Goal: Task Accomplishment & Management: Manage account settings

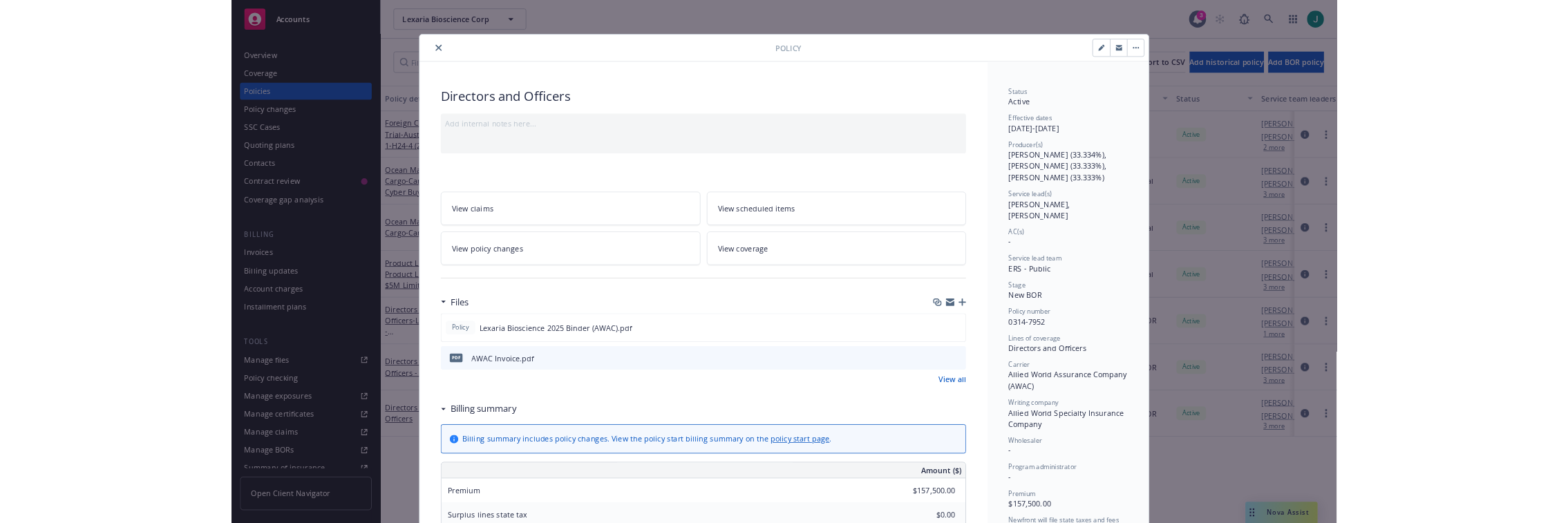
scroll to position [41, 0]
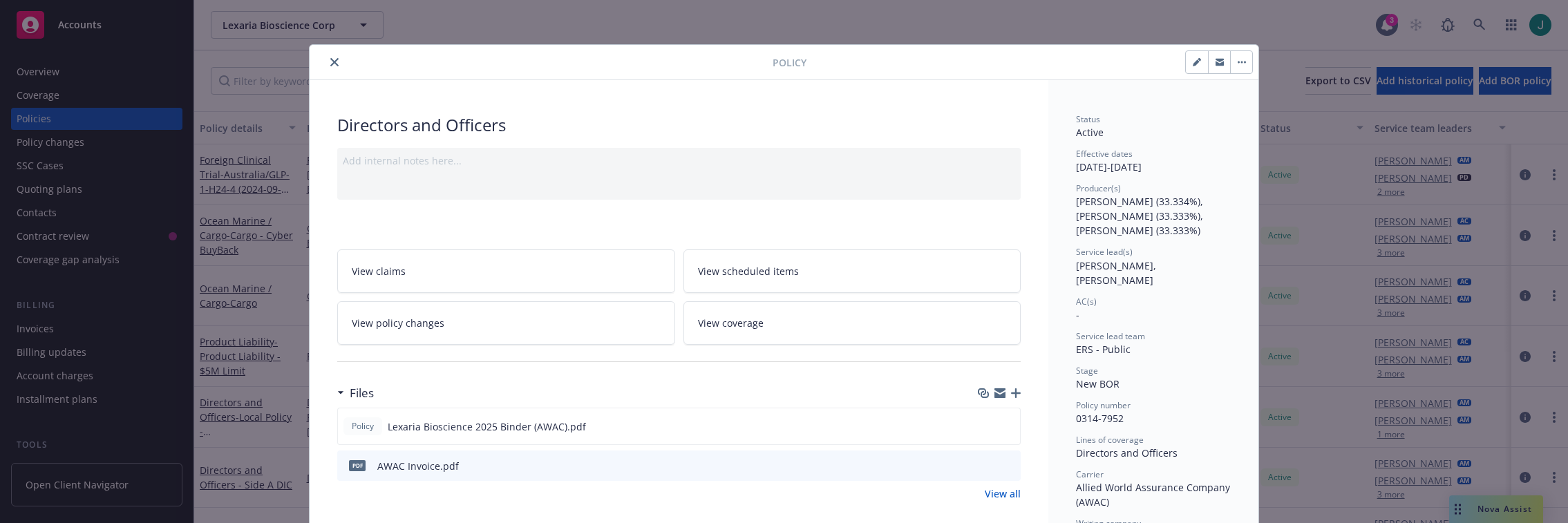
click at [335, 63] on button "close" at bounding box center [334, 62] width 16 height 16
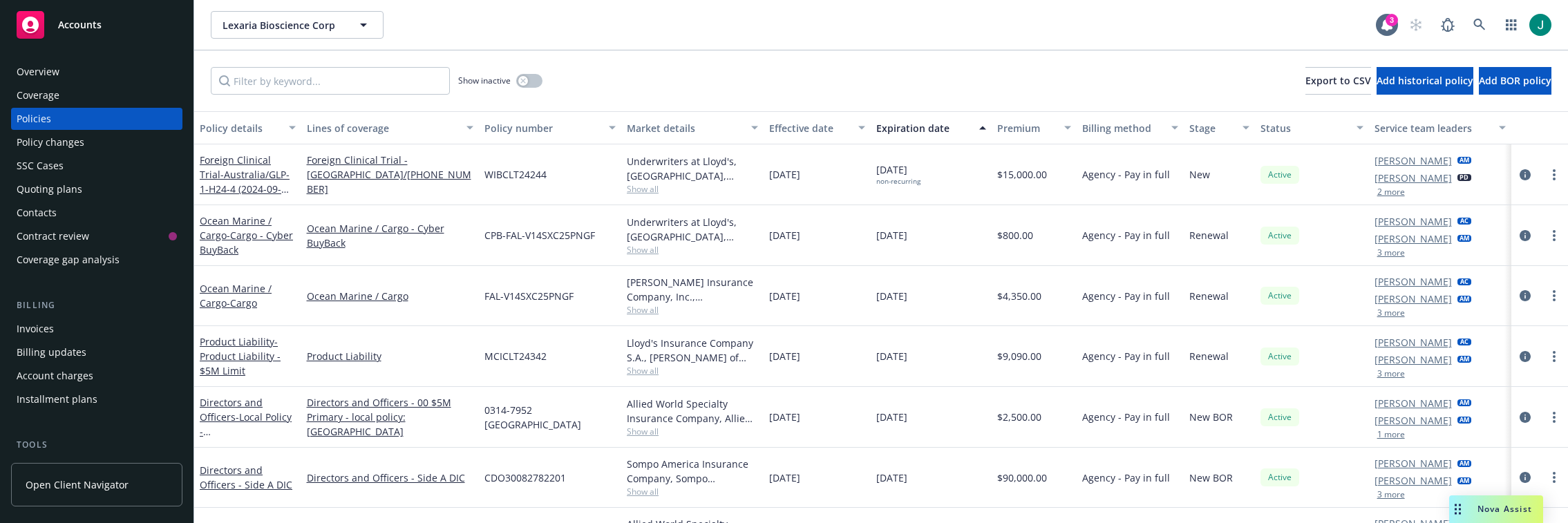
click at [59, 323] on div "Invoices" at bounding box center [96, 329] width 160 height 22
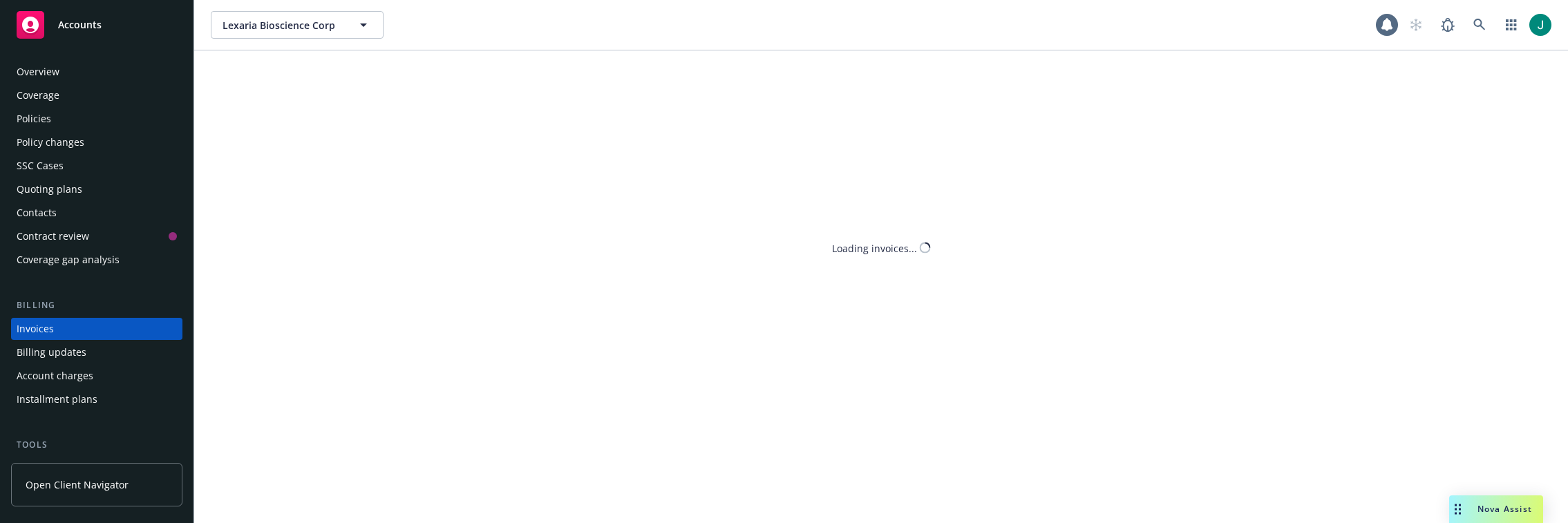
scroll to position [46, 0]
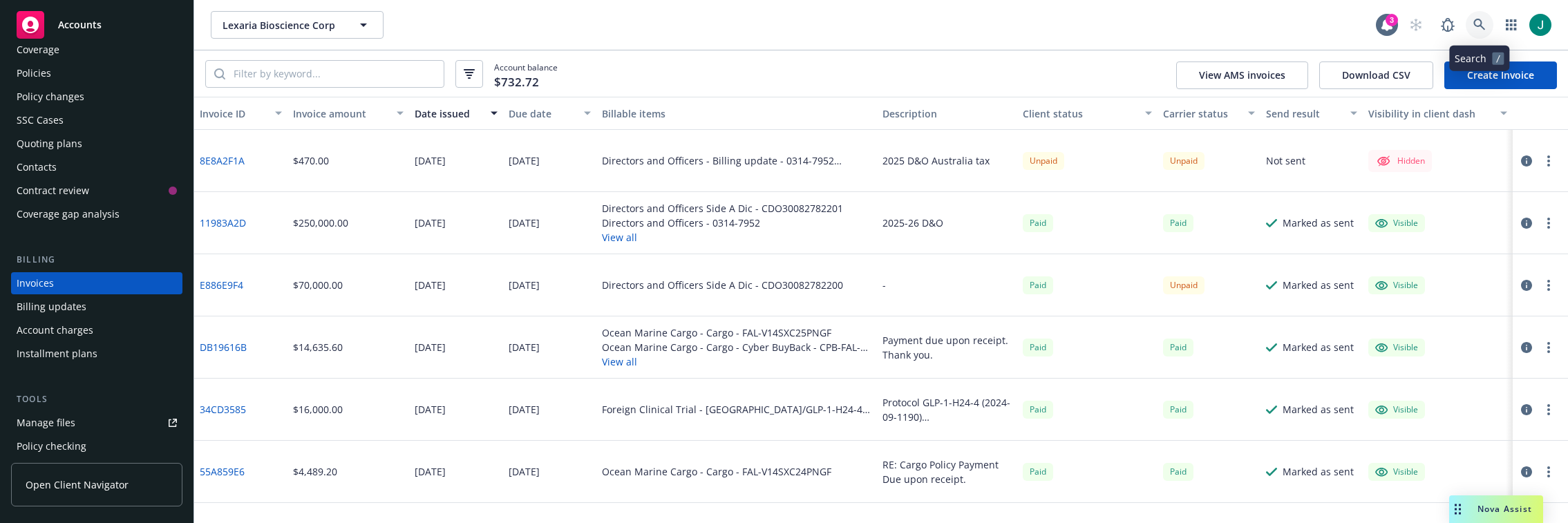
click at [1473, 27] on link at bounding box center [1479, 24] width 27 height 27
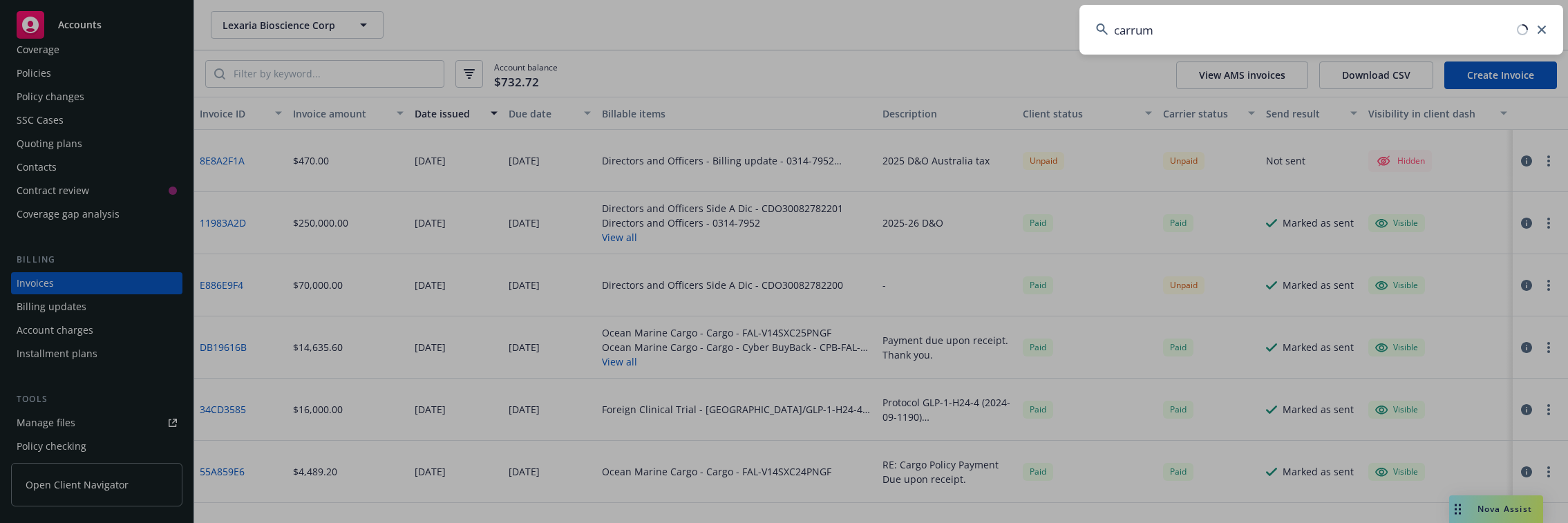
type input "carrum"
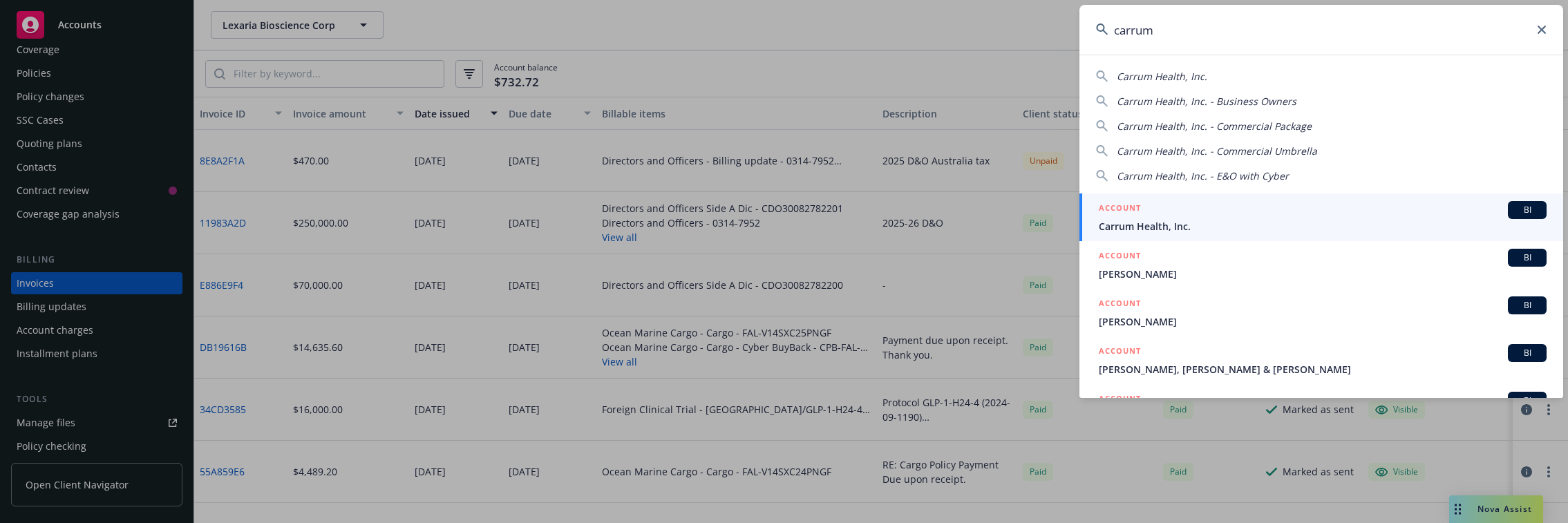
click at [1200, 213] on div "ACCOUNT BI" at bounding box center [1323, 210] width 448 height 18
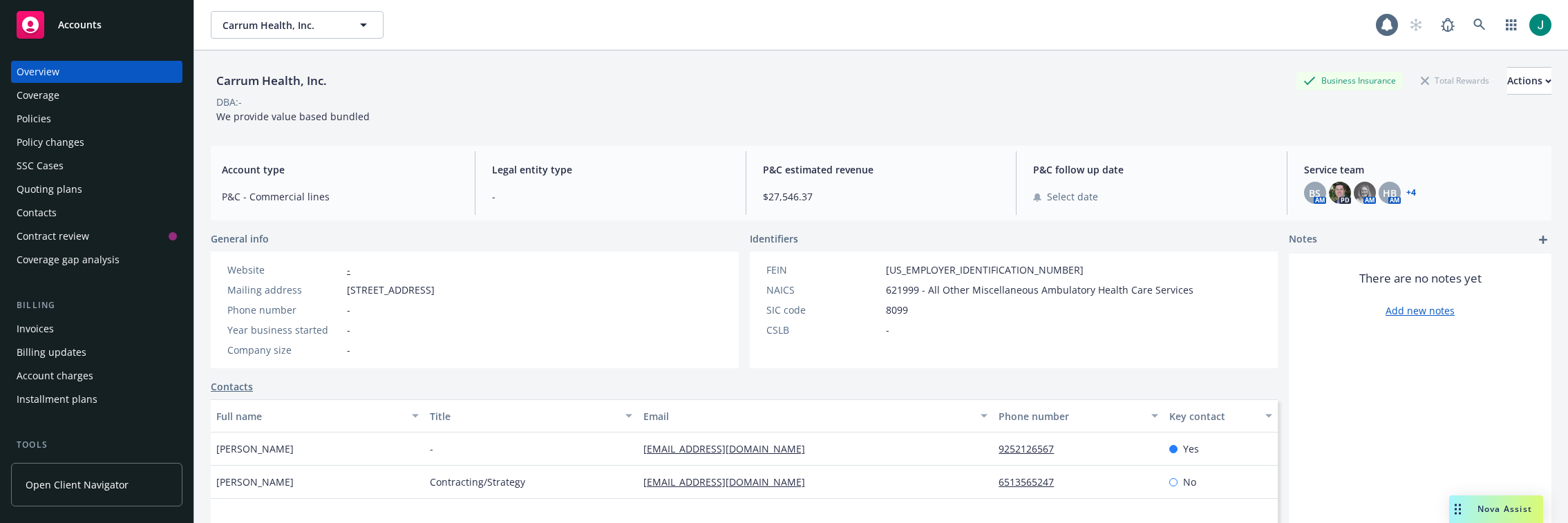
click at [39, 127] on div "Policies" at bounding box center [33, 119] width 35 height 22
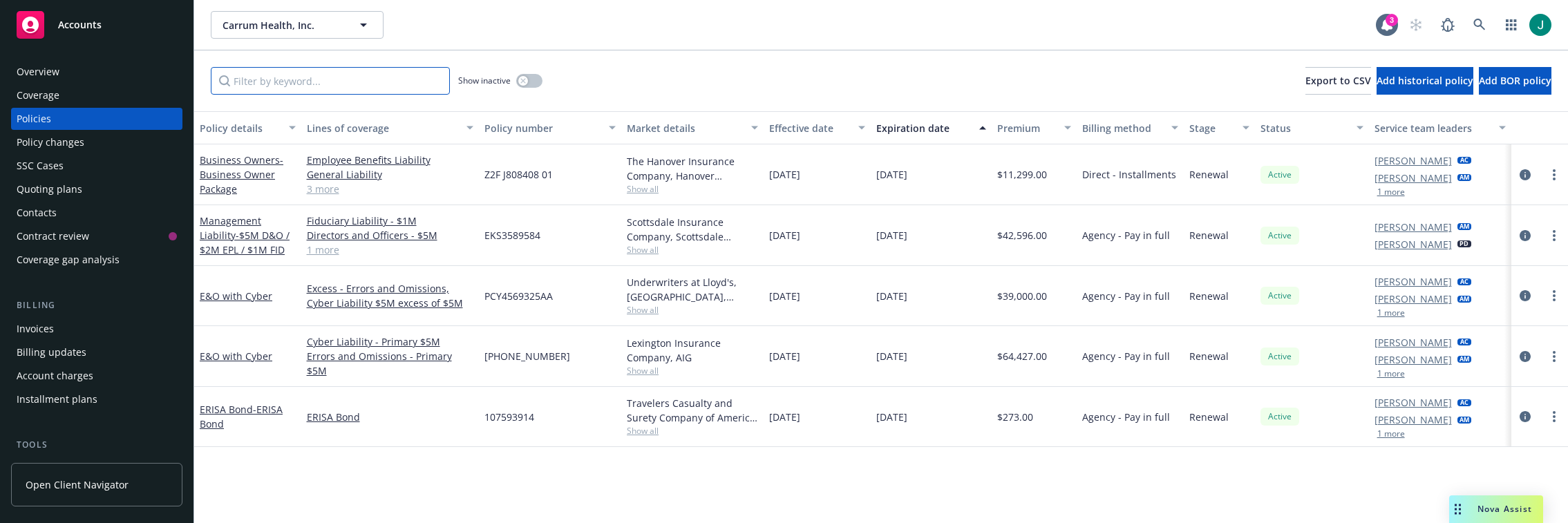
click at [300, 84] on input "Filter by keyword..." at bounding box center [330, 81] width 239 height 27
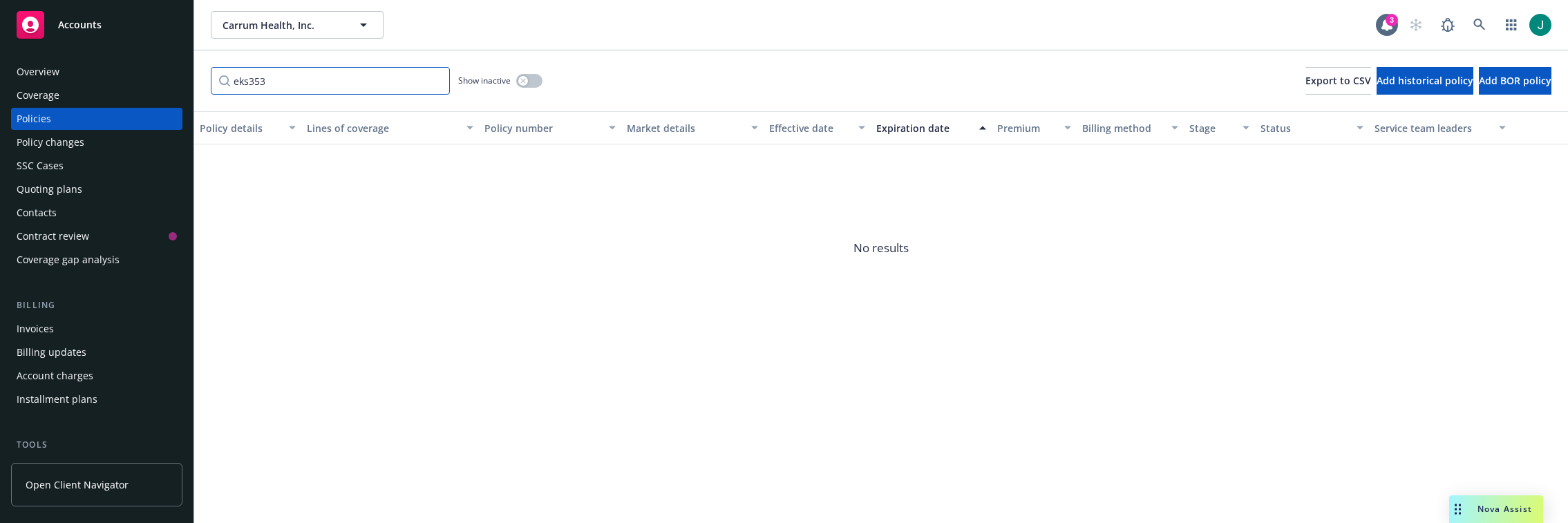
type input "eks353"
click at [526, 79] on div "button" at bounding box center [523, 81] width 10 height 10
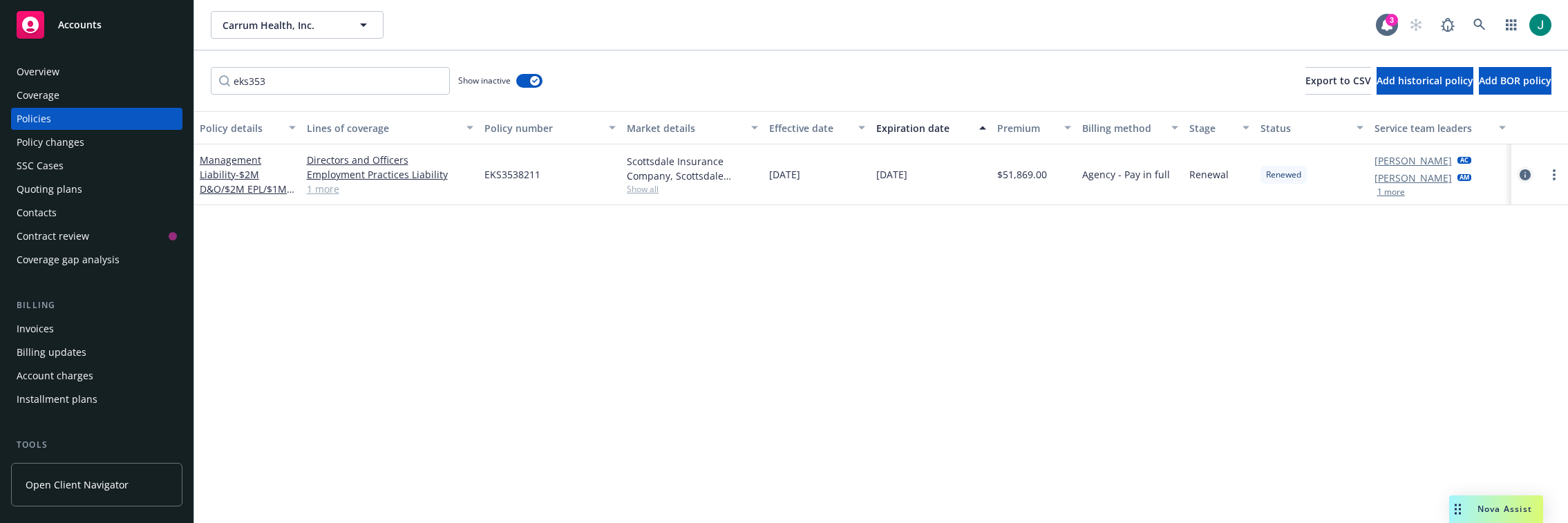
click at [1529, 176] on icon "circleInformation" at bounding box center [1525, 175] width 11 height 11
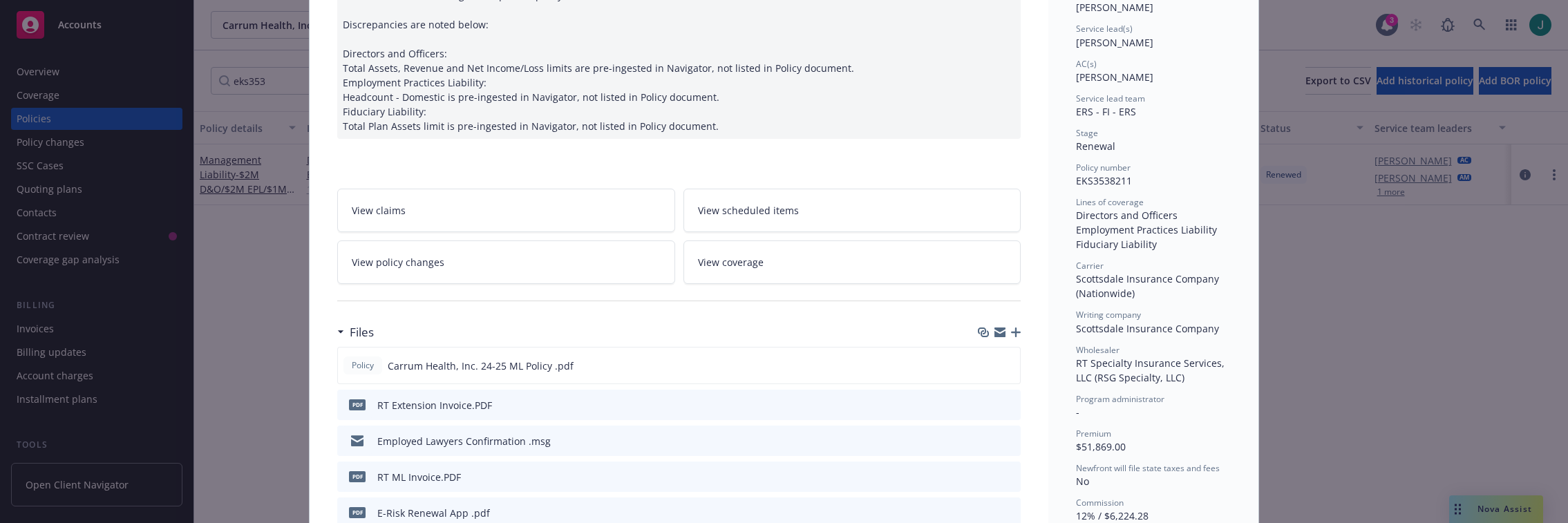
scroll to position [207, 0]
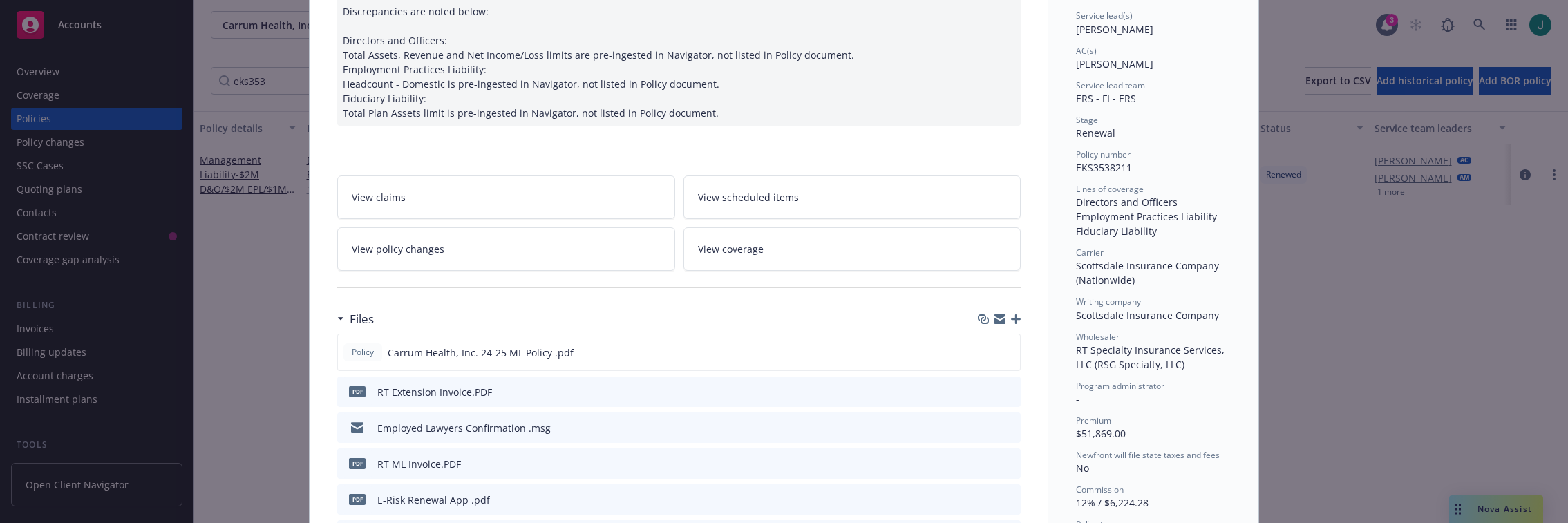
click at [426, 247] on span "View policy changes" at bounding box center [398, 250] width 93 height 15
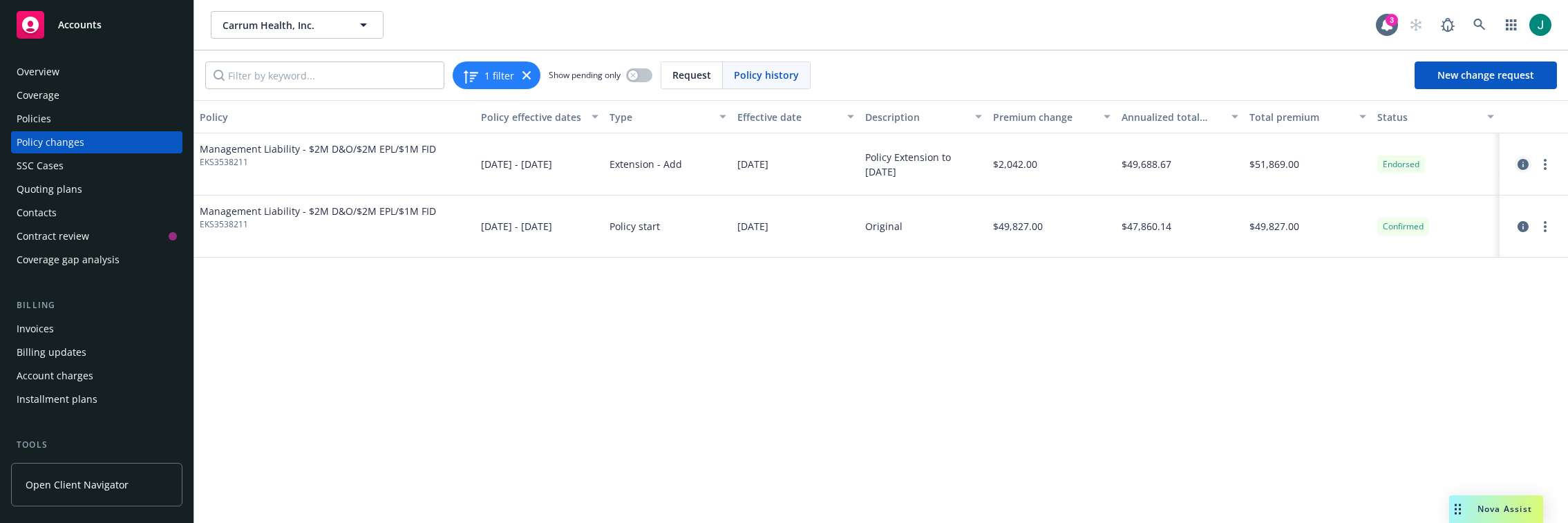
click at [1525, 166] on icon "circleInformation" at bounding box center [1523, 164] width 11 height 11
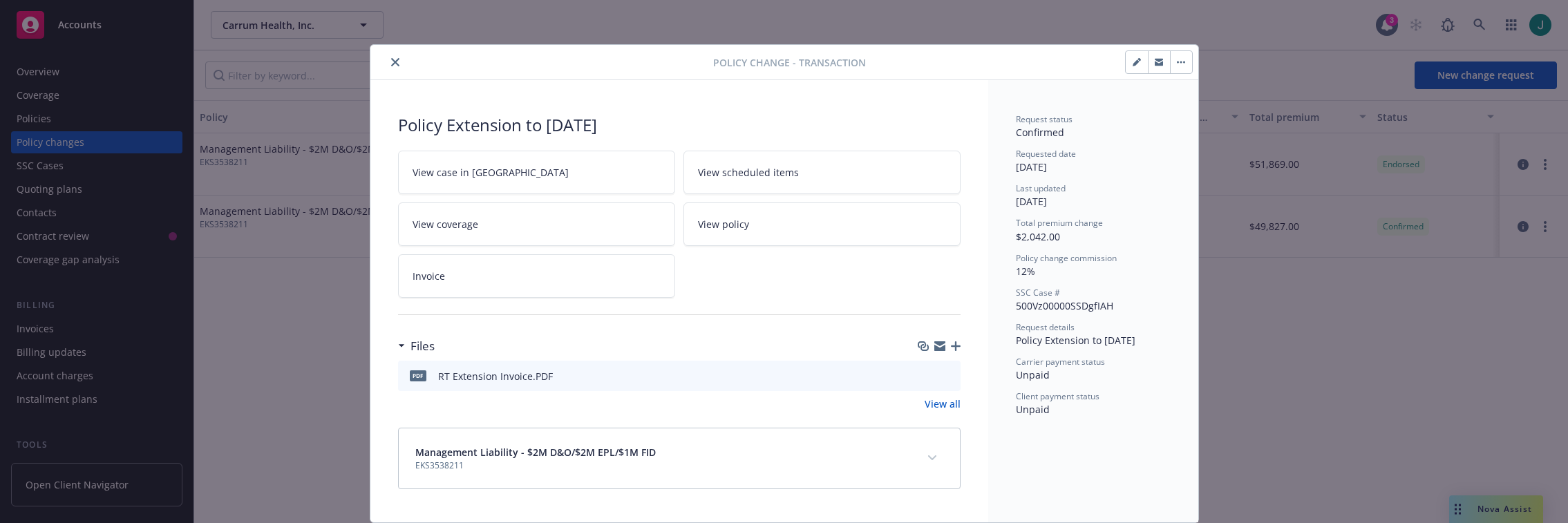
click at [951, 347] on icon "button" at bounding box center [955, 346] width 10 height 10
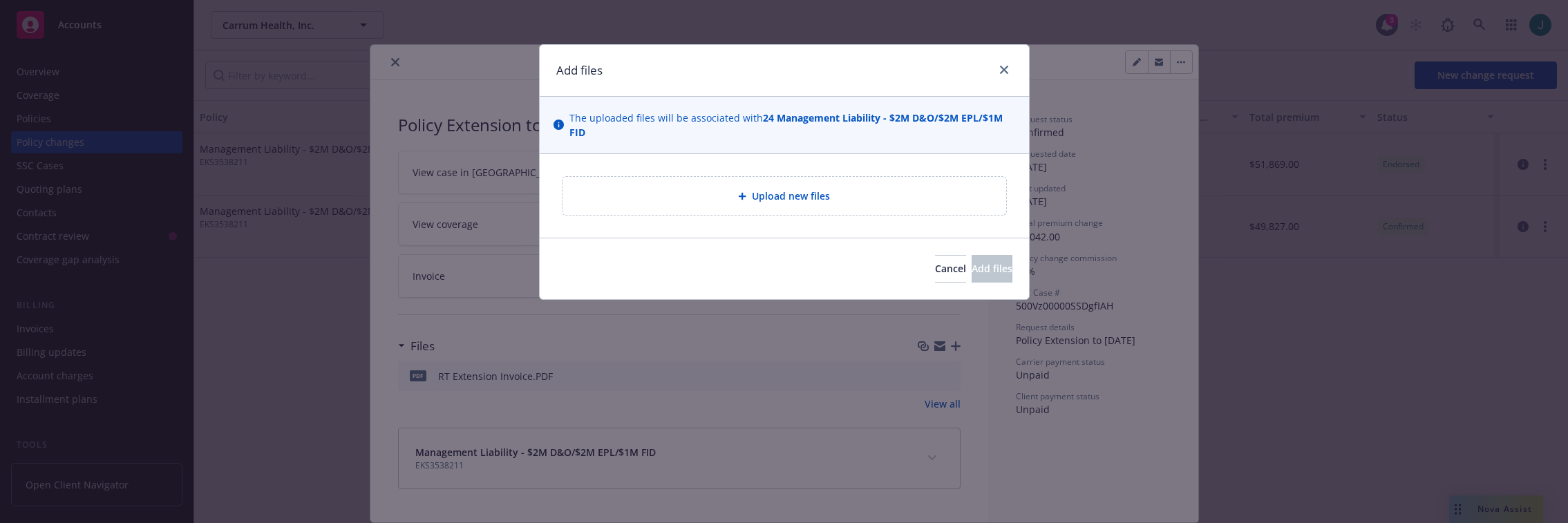
click at [838, 201] on div "Upload new files" at bounding box center [784, 196] width 421 height 16
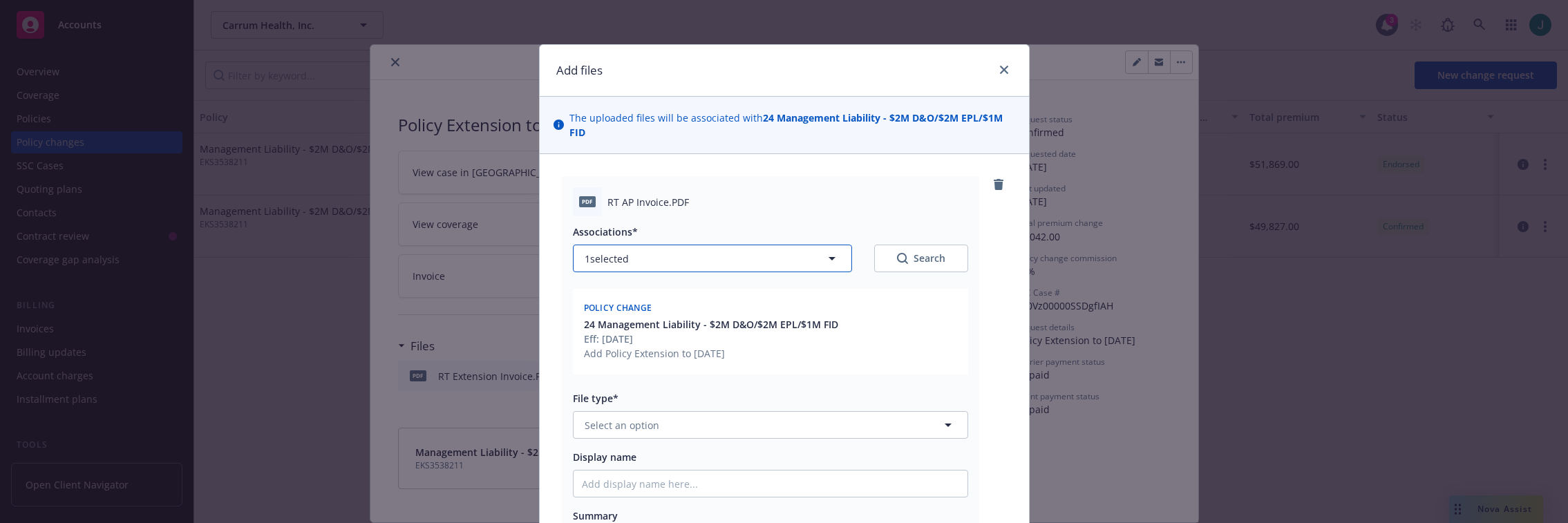
click at [829, 260] on icon "button" at bounding box center [832, 259] width 7 height 4
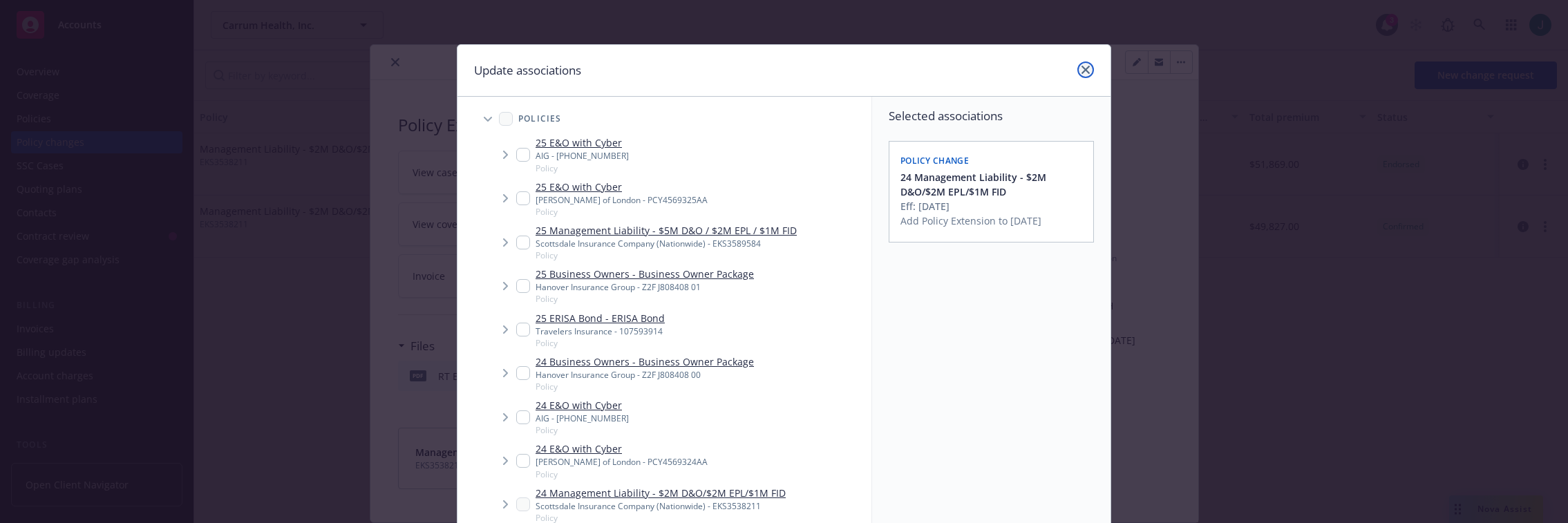
click at [1086, 70] on link "close" at bounding box center [1086, 70] width 16 height 16
type textarea "x"
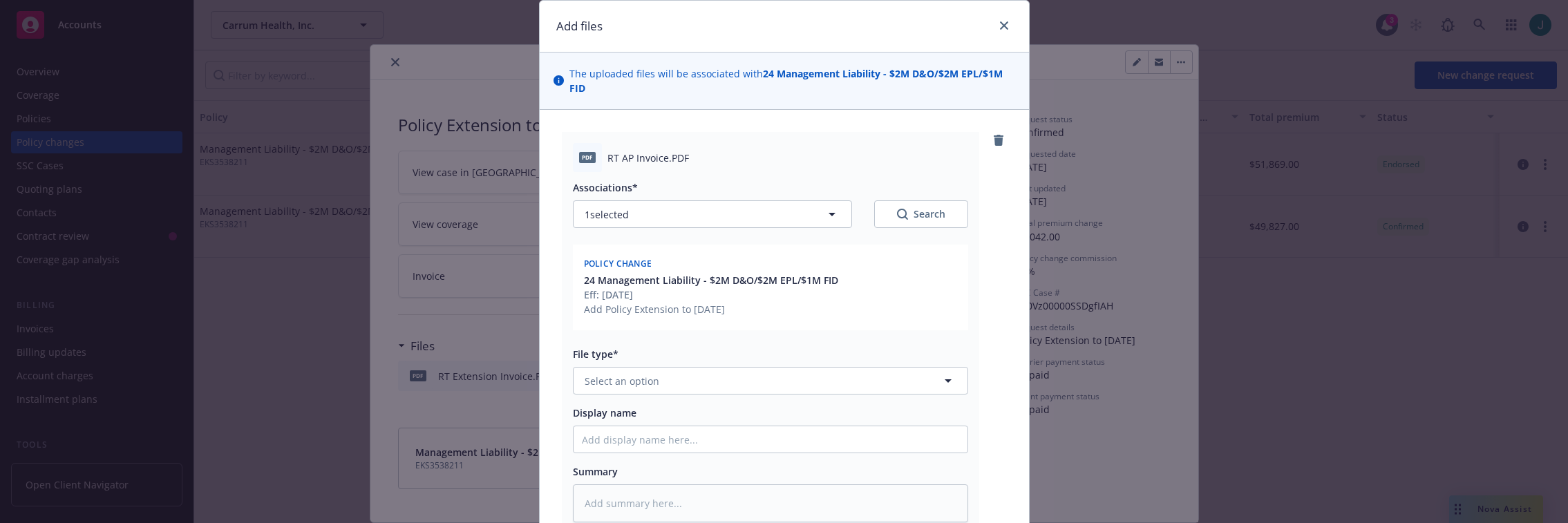
scroll to position [69, 0]
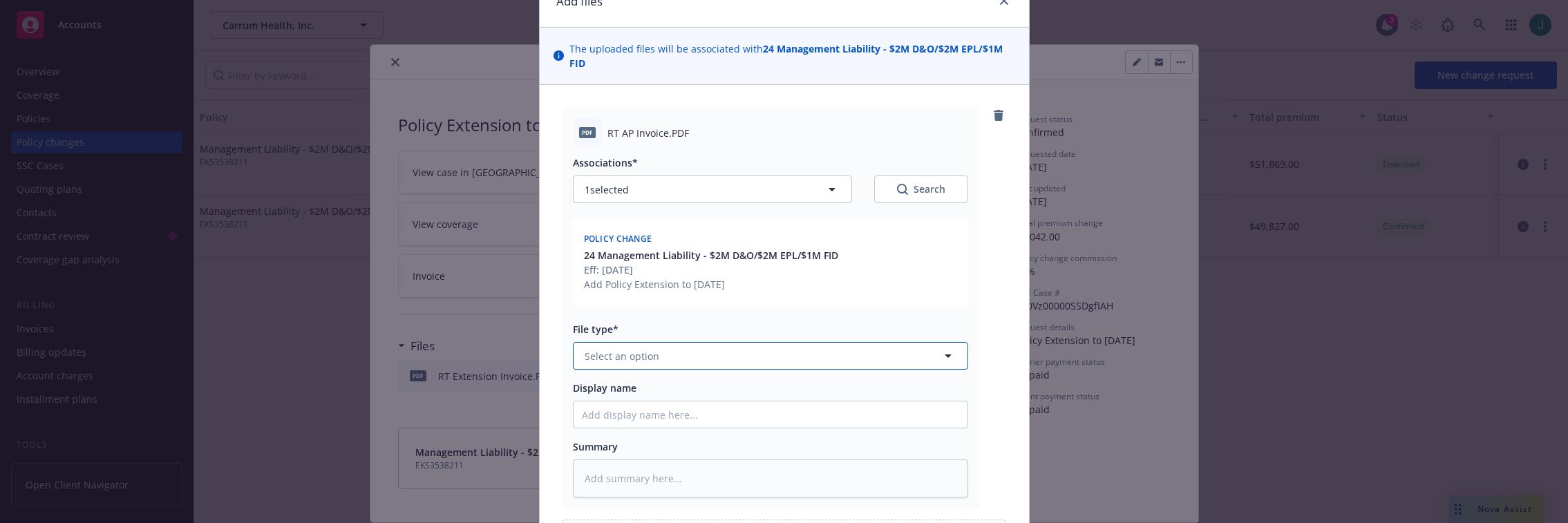
click at [625, 351] on span "Select an option" at bounding box center [621, 356] width 75 height 15
type input "Inv"
click at [630, 426] on span "Invoice - Third Party" at bounding box center [627, 431] width 96 height 15
click at [1010, 365] on div "PDF RT AP Invoice.PDF Associations* 1 selected Search Policy change 24 Manageme…" at bounding box center [784, 333] width 490 height 496
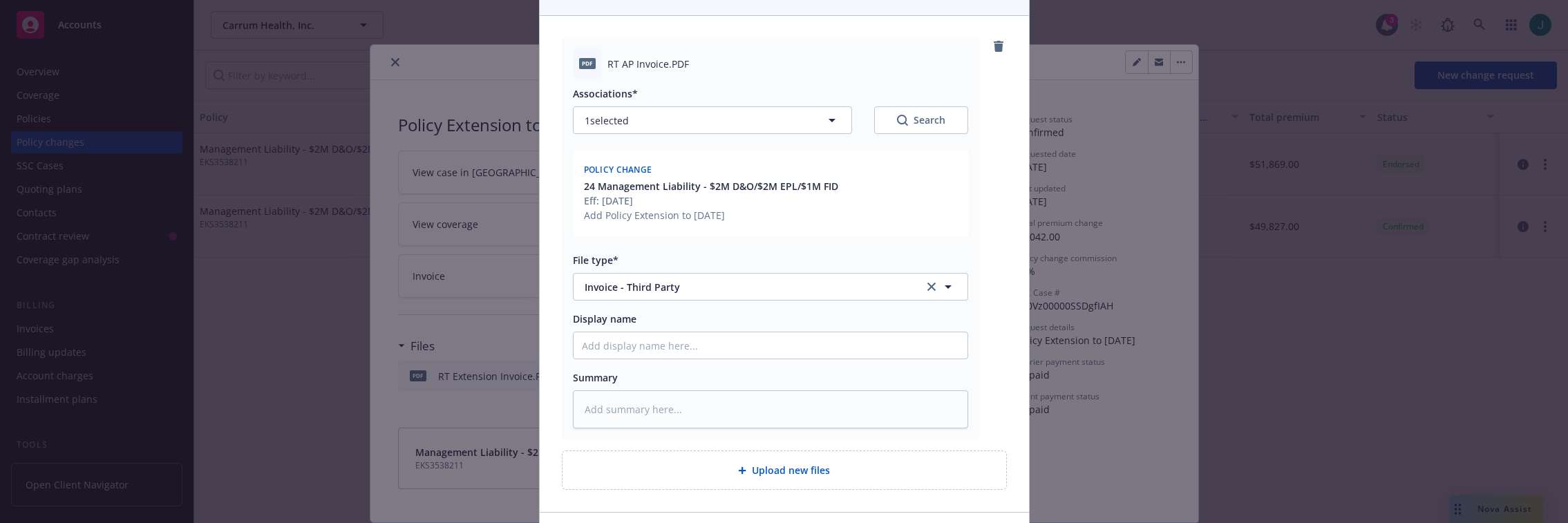
scroll to position [233, 0]
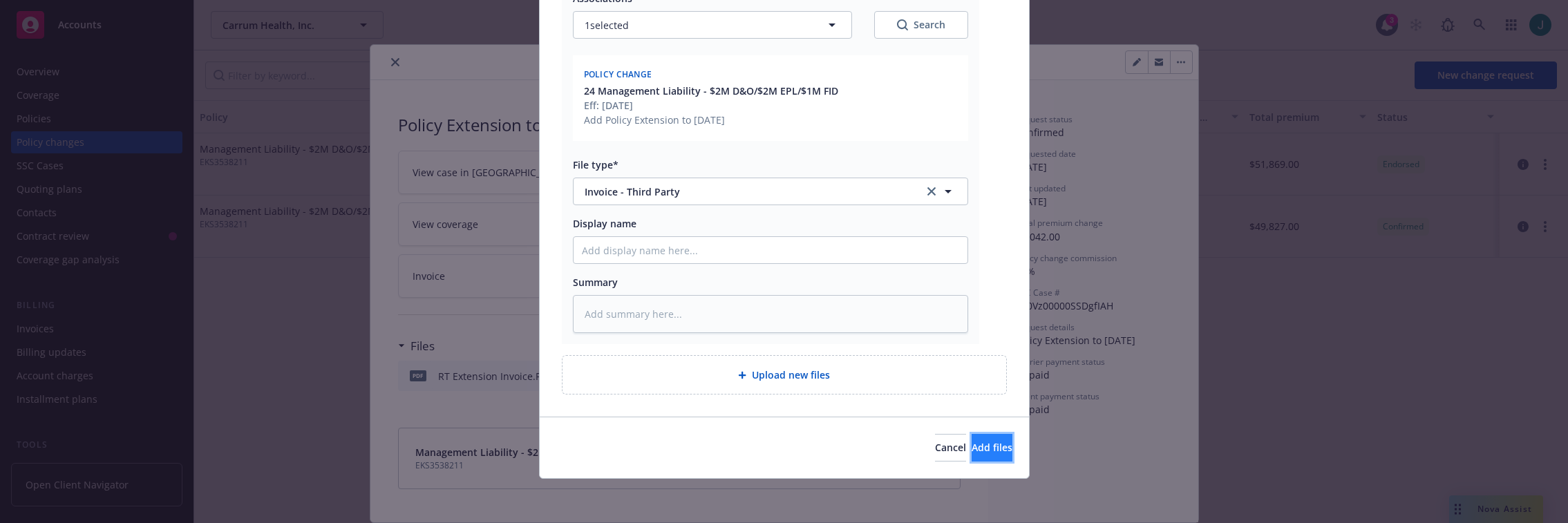
click at [972, 448] on span "Add files" at bounding box center [992, 447] width 41 height 13
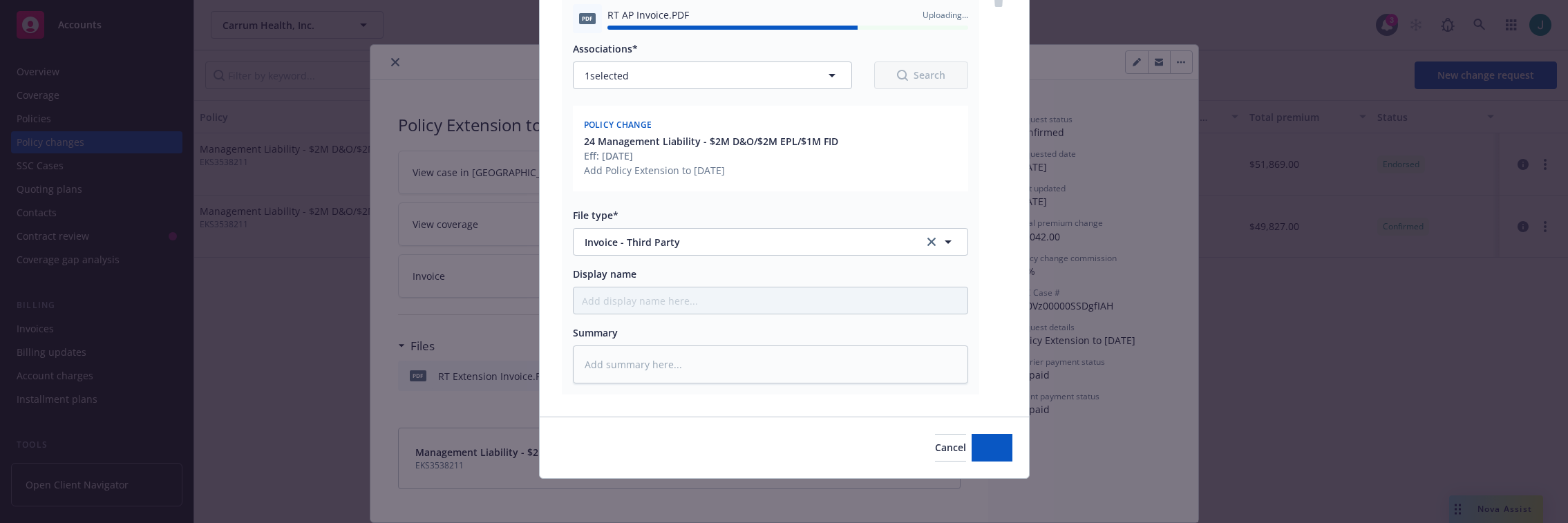
type textarea "x"
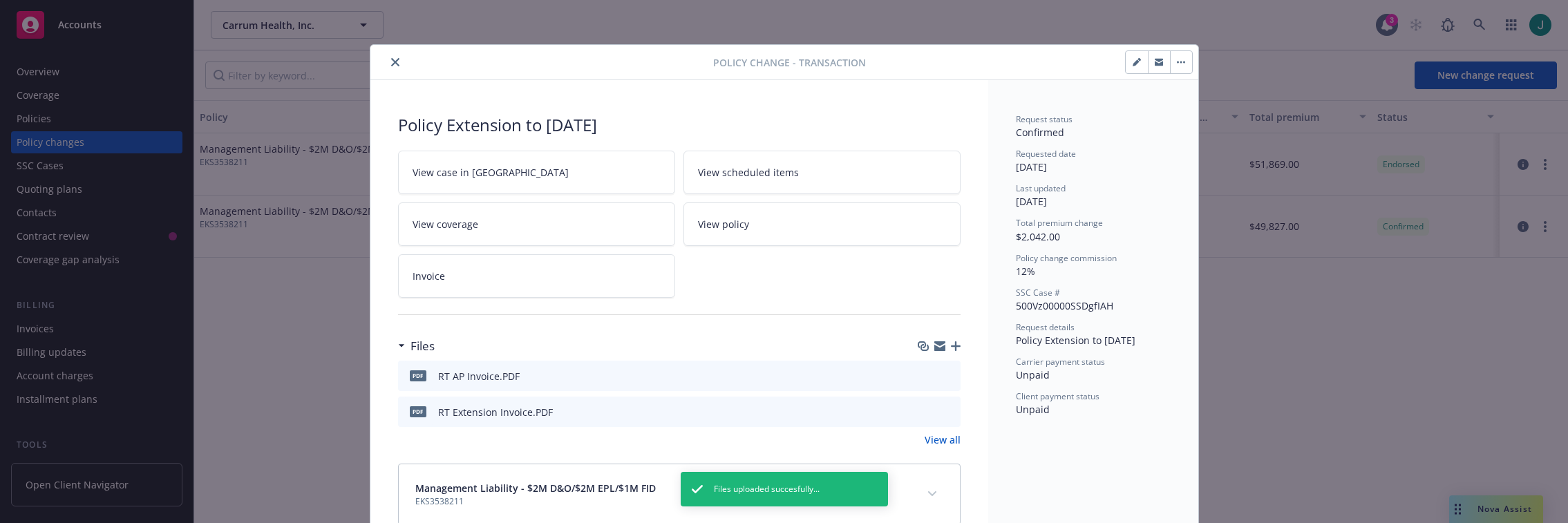
click at [936, 439] on link "View all" at bounding box center [943, 440] width 36 height 15
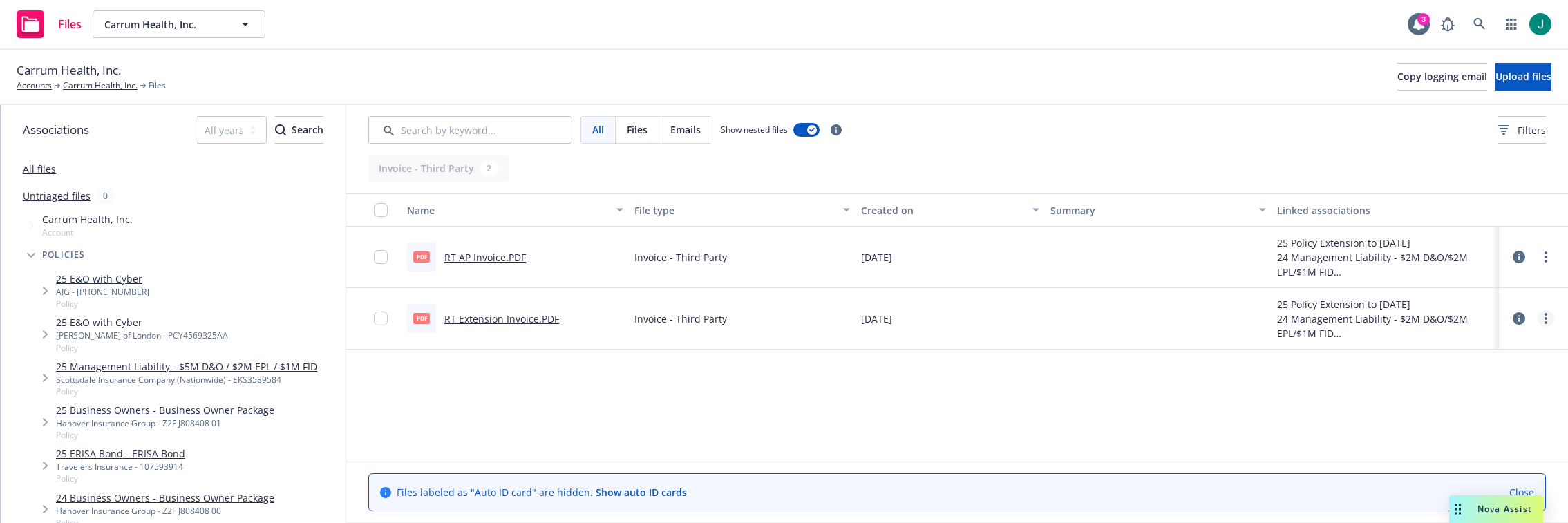
click at [1545, 316] on icon "more" at bounding box center [1547, 319] width 3 height 11
click at [1473, 346] on link "Archive" at bounding box center [1485, 347] width 138 height 27
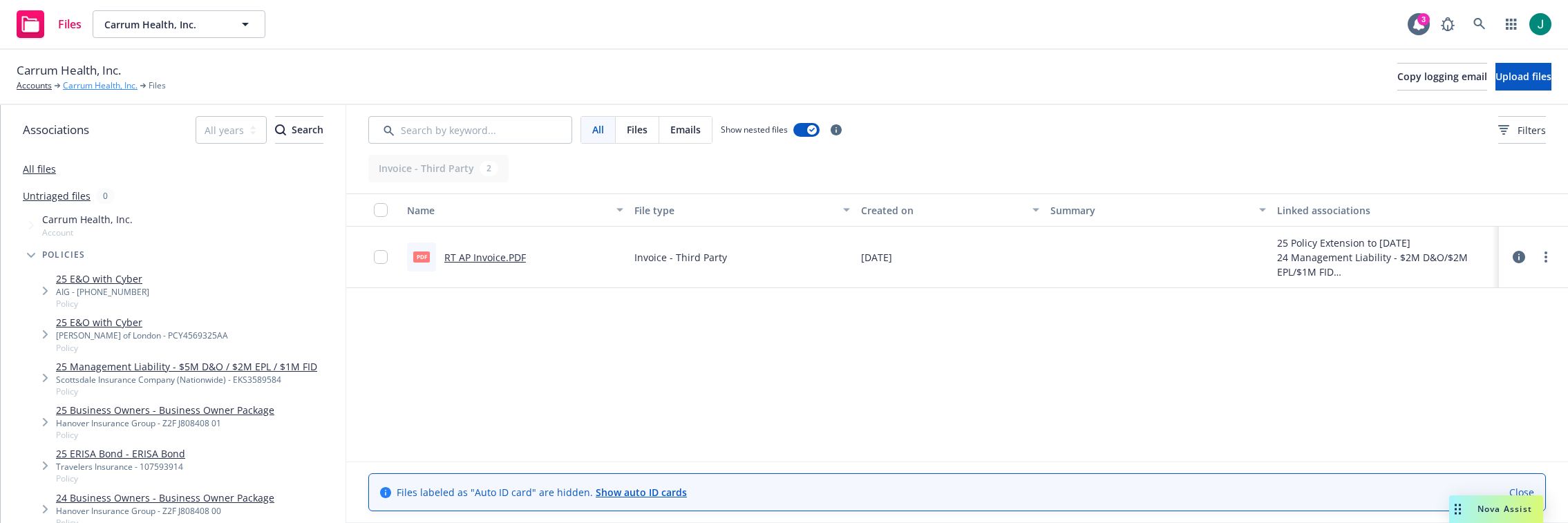
click at [101, 84] on link "Carrum Health, Inc." at bounding box center [100, 85] width 75 height 13
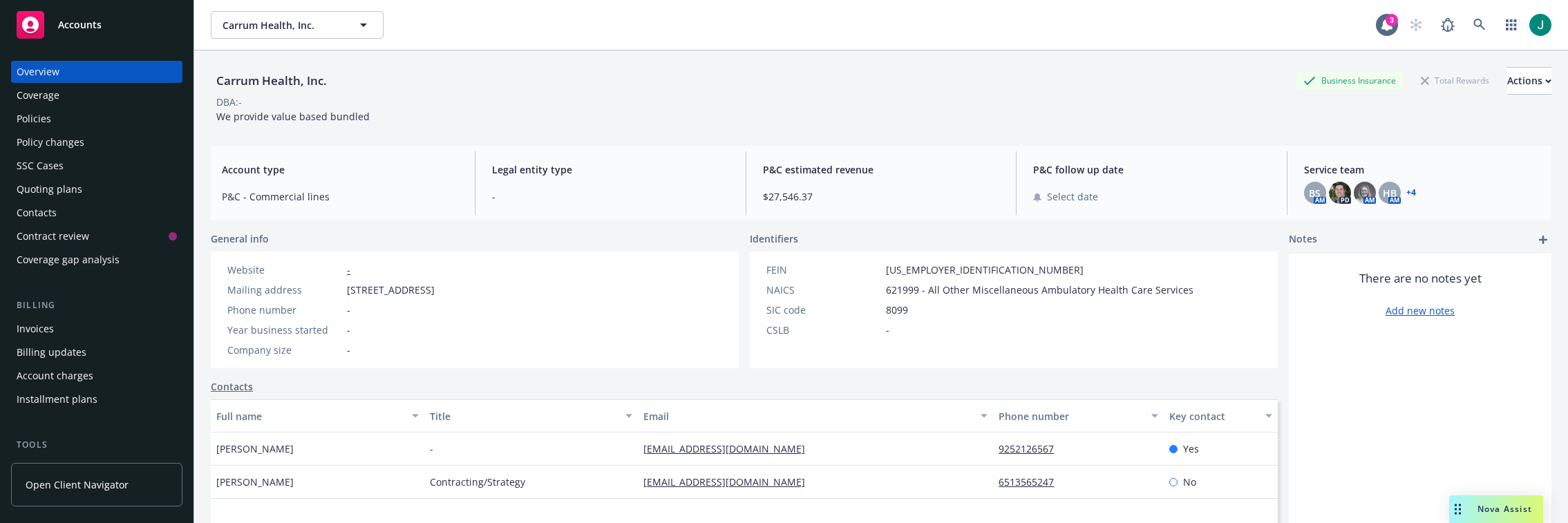
click at [40, 328] on div "Invoices" at bounding box center [35, 329] width 37 height 22
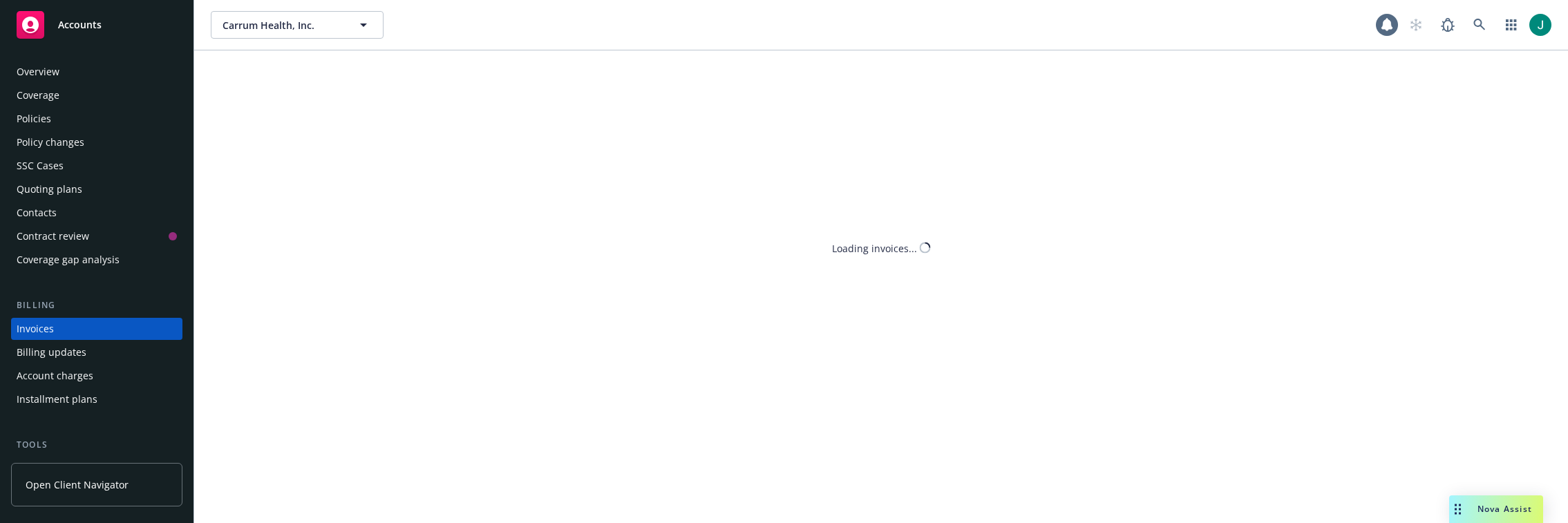
scroll to position [46, 0]
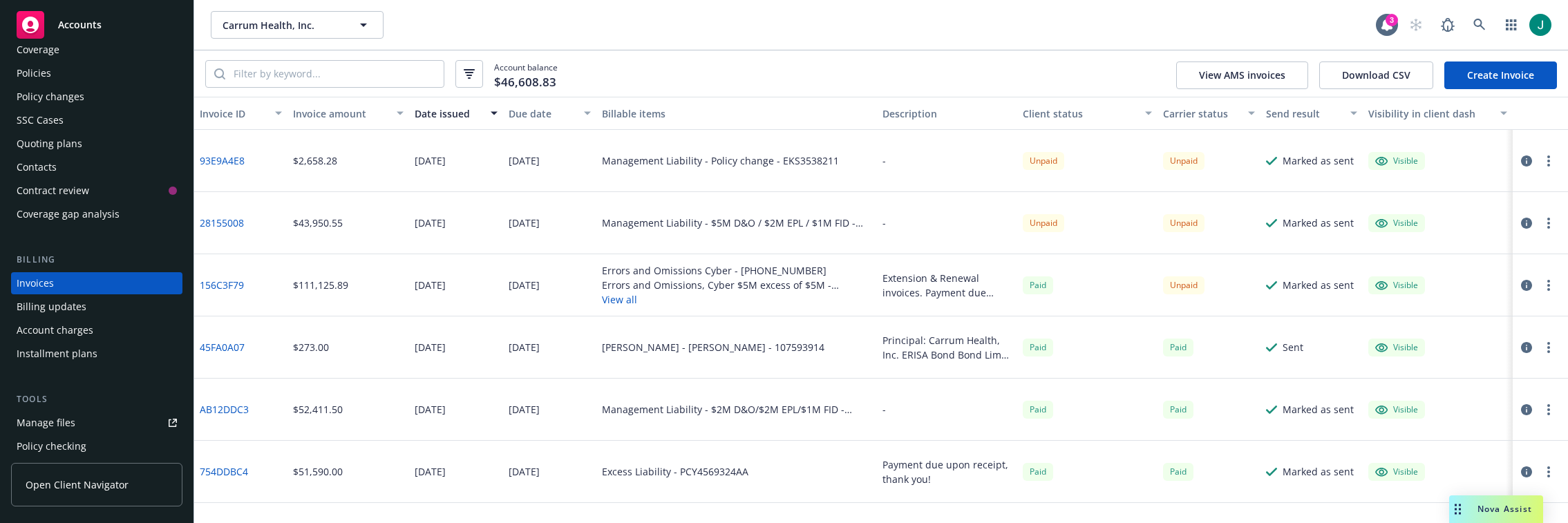
click at [225, 162] on link "93E9A4E8" at bounding box center [222, 161] width 45 height 15
click at [229, 161] on link "93E9A4E8" at bounding box center [222, 161] width 45 height 15
click at [1541, 164] on button "button" at bounding box center [1549, 161] width 16 height 16
click at [1403, 384] on link "Void" at bounding box center [1458, 382] width 176 height 27
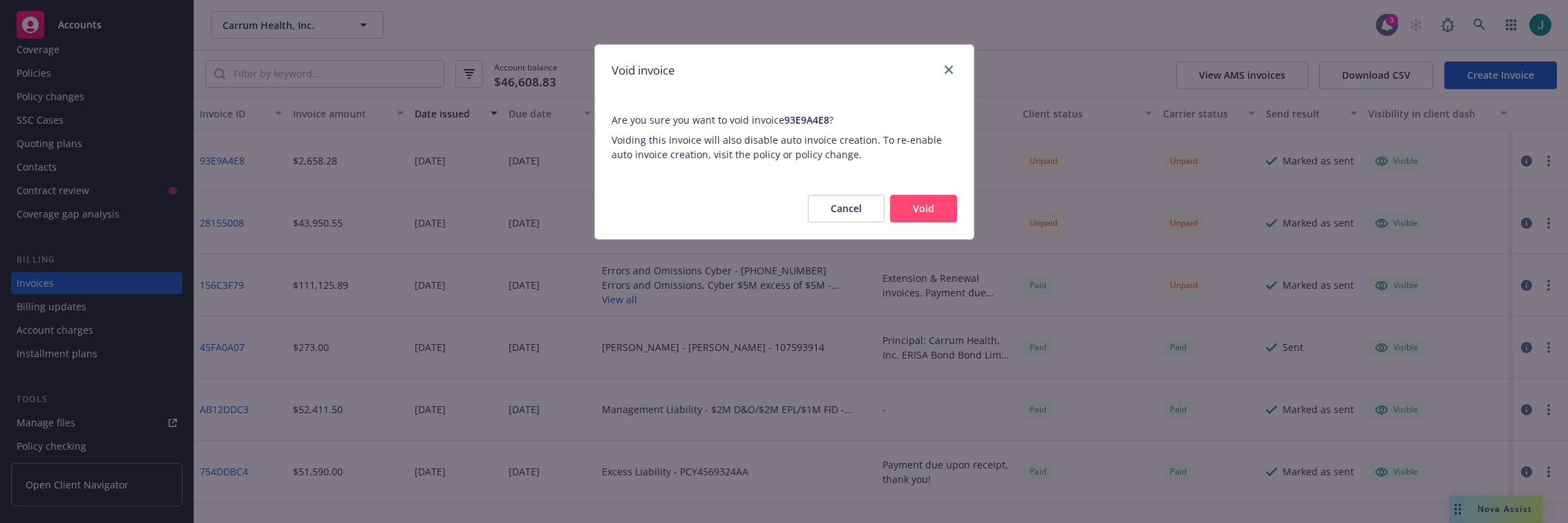
click at [911, 201] on button "Void" at bounding box center [924, 208] width 67 height 27
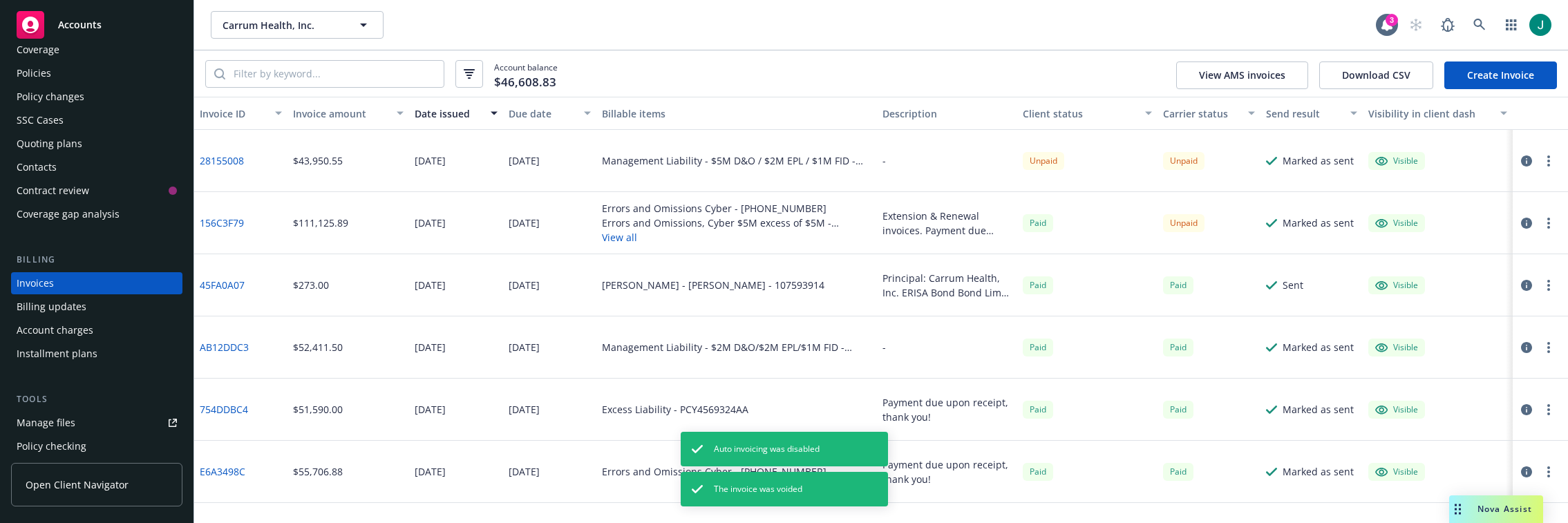
click at [41, 73] on div "Policies" at bounding box center [33, 73] width 35 height 22
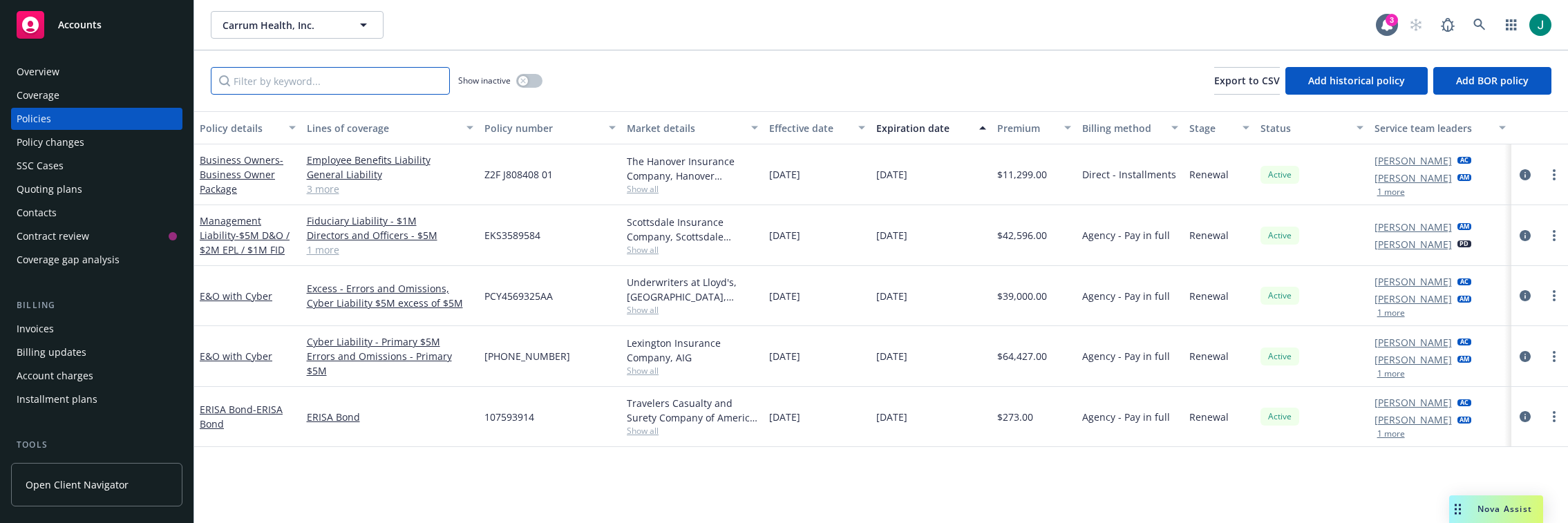
click at [322, 87] on input "Filter by keyword..." at bounding box center [330, 81] width 239 height 27
click at [525, 79] on icon "button" at bounding box center [523, 80] width 5 height 5
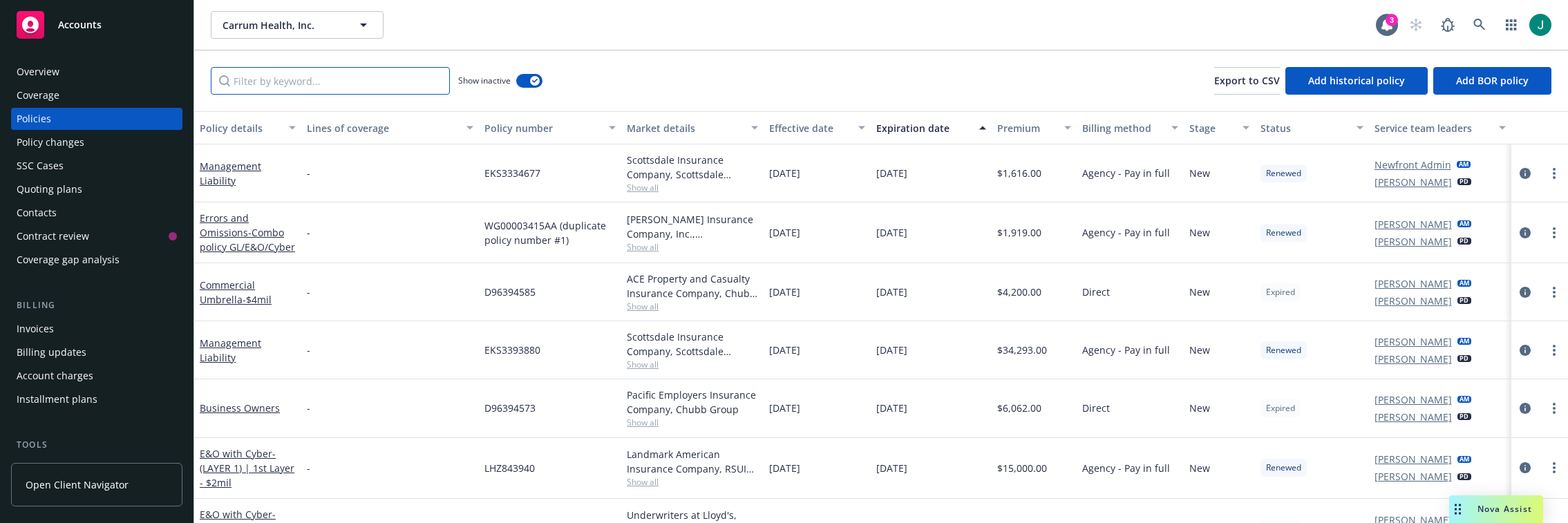
click at [298, 83] on input "Filter by keyword..." at bounding box center [330, 81] width 239 height 27
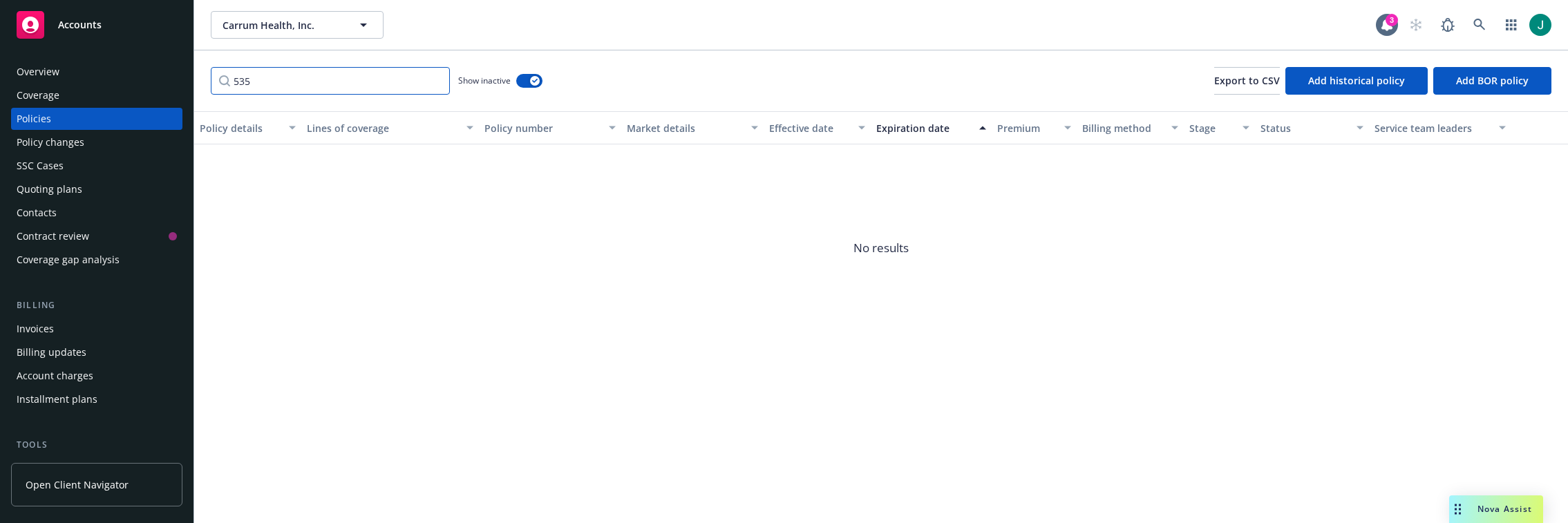
drag, startPoint x: 298, startPoint y: 83, endPoint x: 218, endPoint y: 79, distance: 80.1
click at [218, 79] on input "535" at bounding box center [330, 81] width 239 height 27
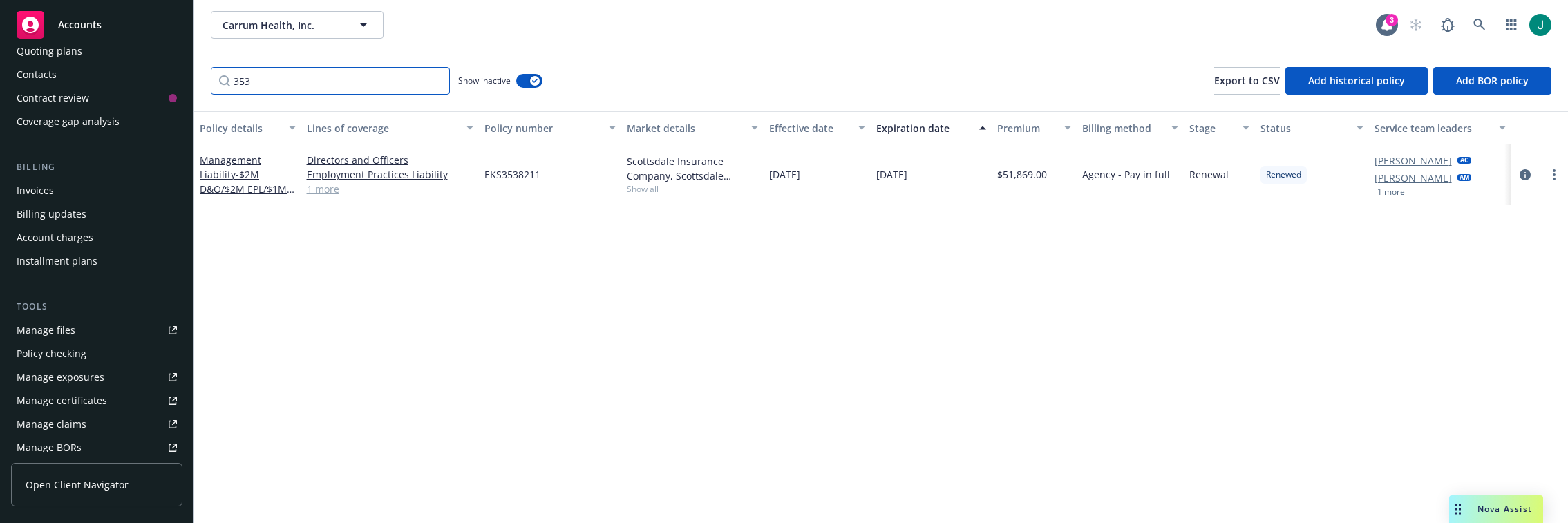
scroll to position [69, 0]
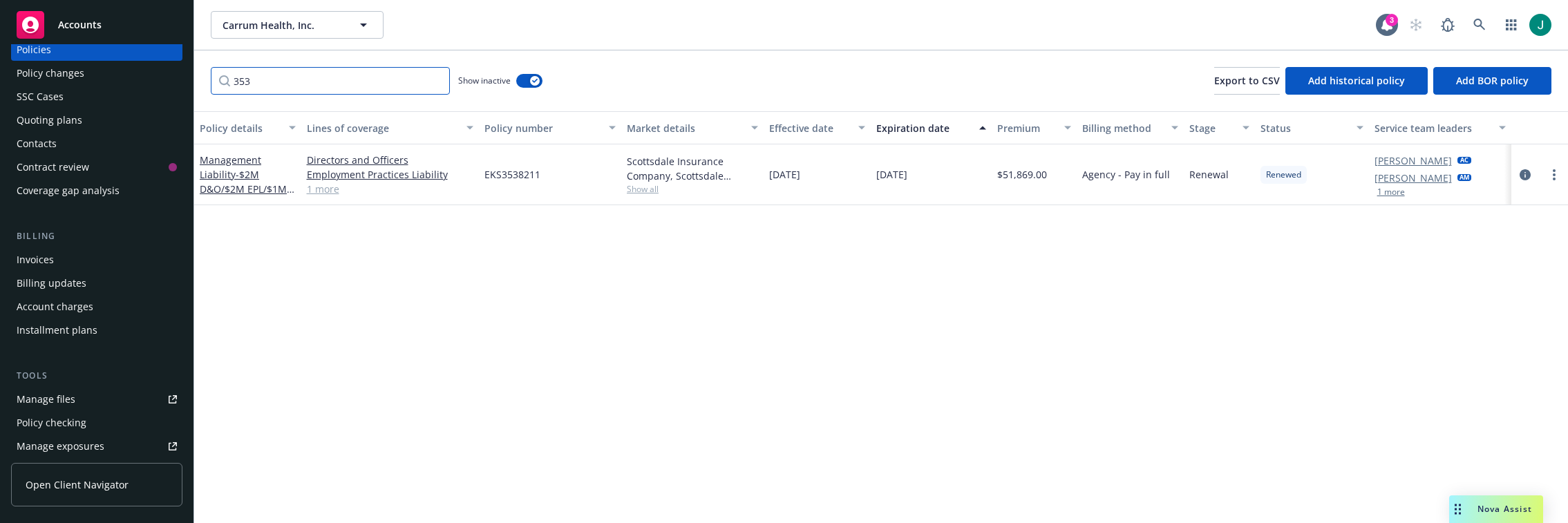
type input "353"
click at [70, 260] on div "Invoices" at bounding box center [96, 260] width 160 height 22
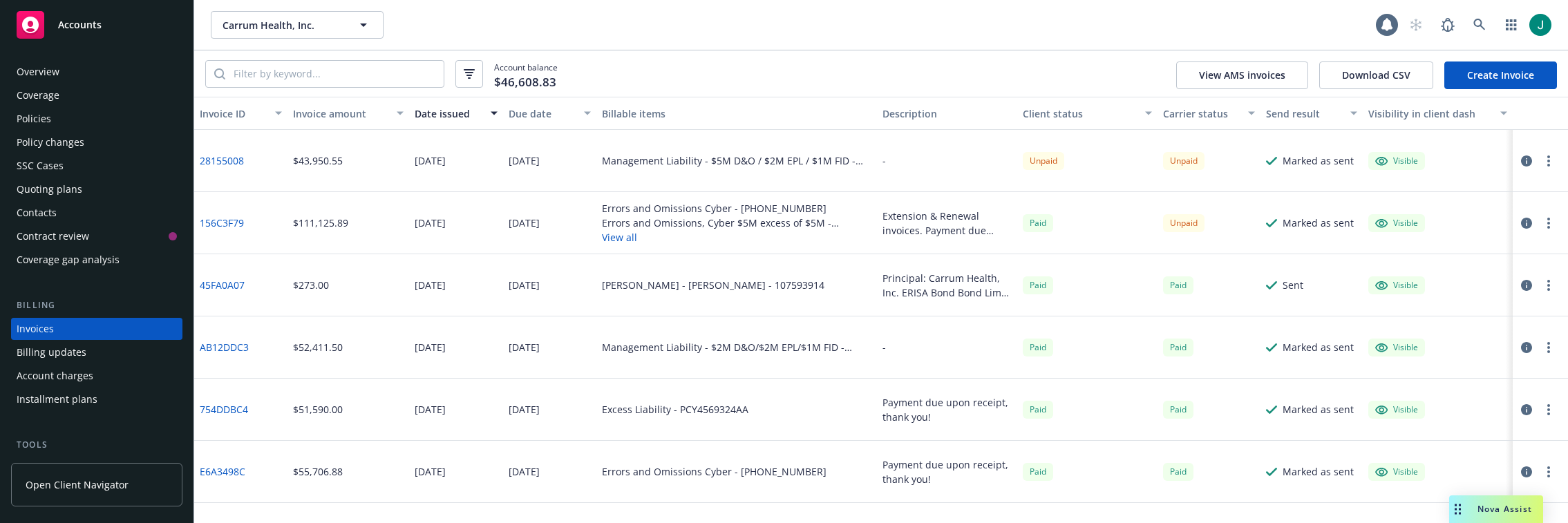
scroll to position [46, 0]
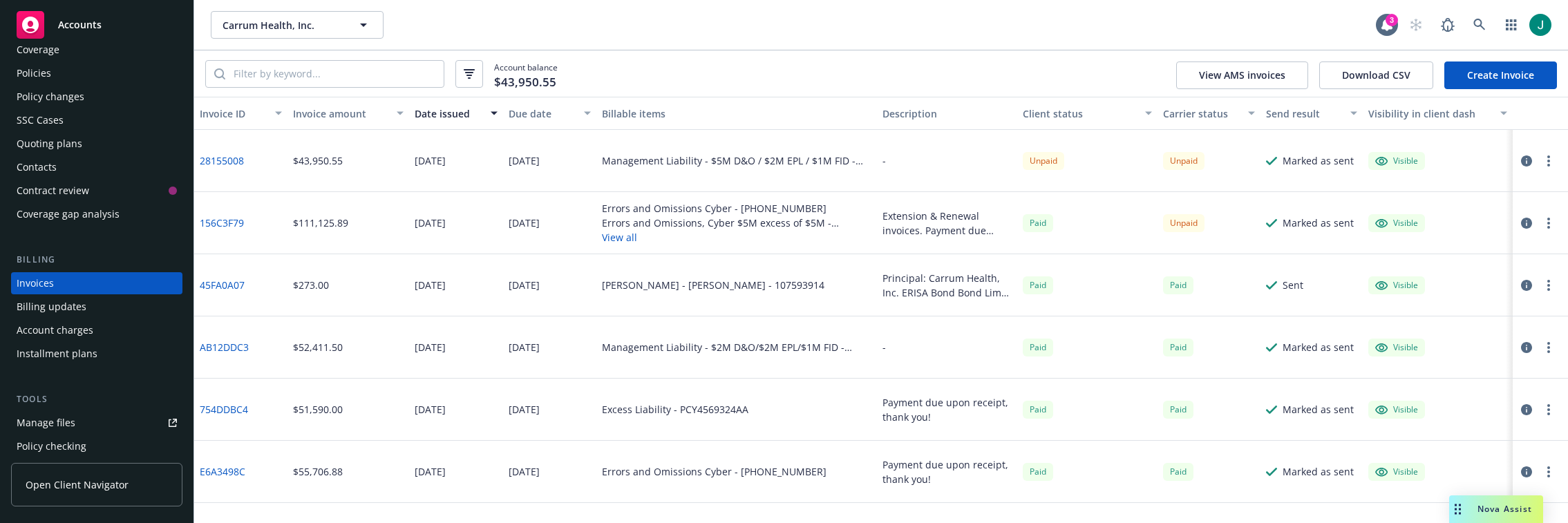
click at [1505, 78] on link "Create Invoice" at bounding box center [1501, 75] width 113 height 27
